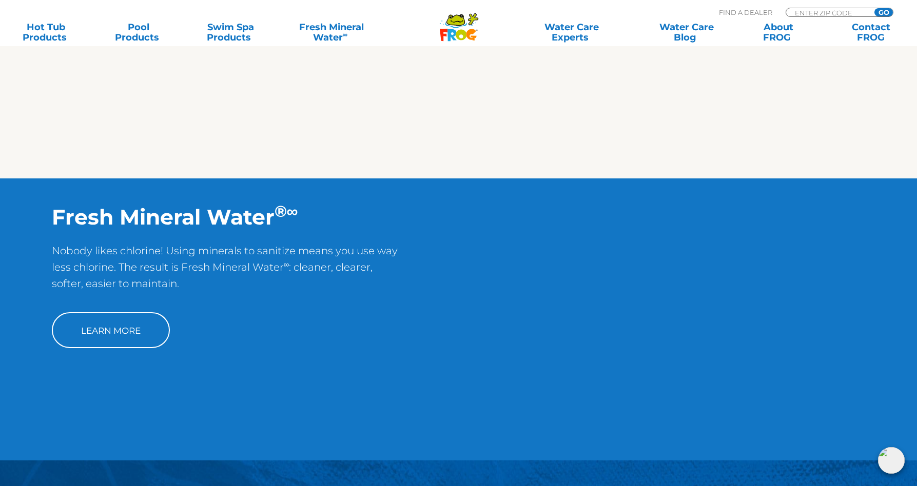
scroll to position [718, 0]
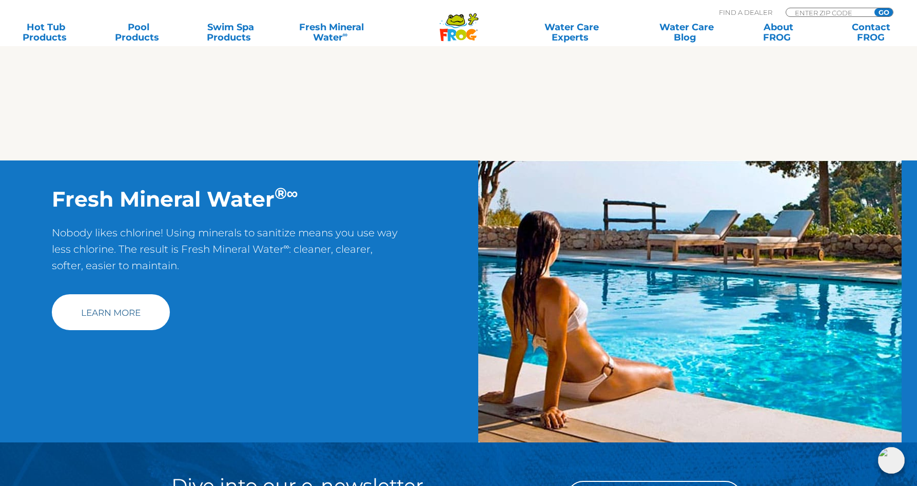
click at [131, 311] on link "Learn More" at bounding box center [111, 313] width 118 height 36
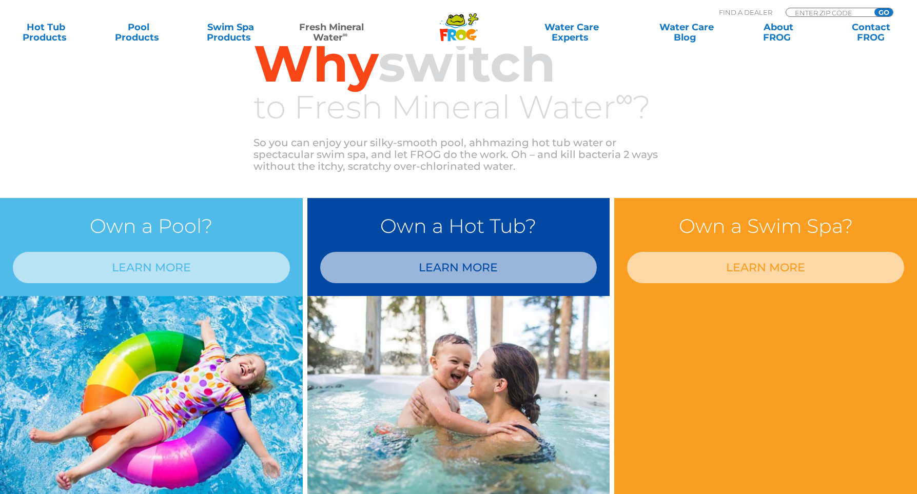
scroll to position [770, 0]
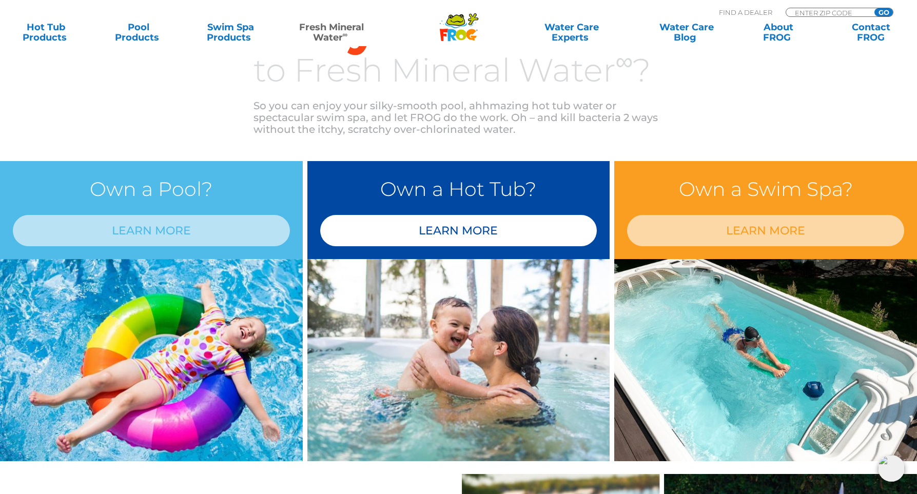
click at [473, 229] on link "LEARN MORE" at bounding box center [458, 230] width 277 height 31
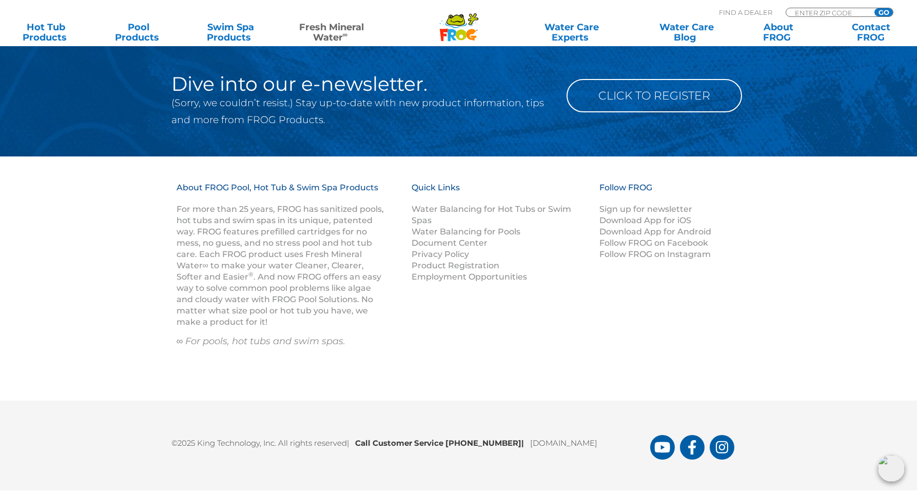
scroll to position [1523, 0]
